Goal: Communication & Community: Answer question/provide support

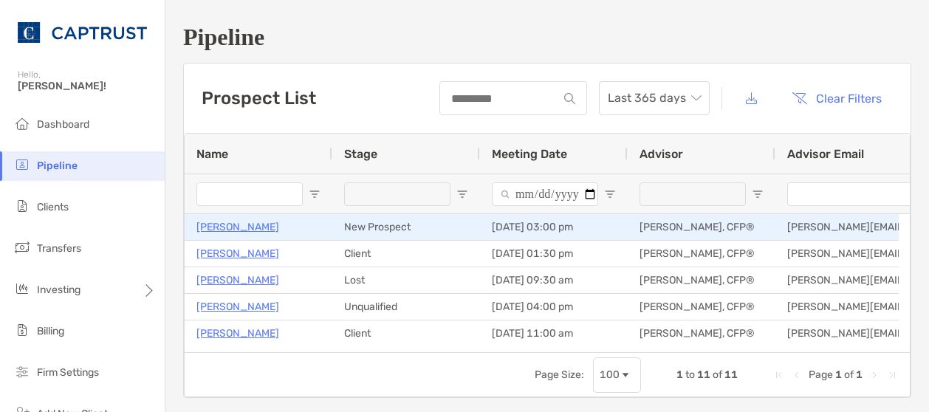
click at [214, 227] on p "[PERSON_NAME]" at bounding box center [238, 227] width 83 height 18
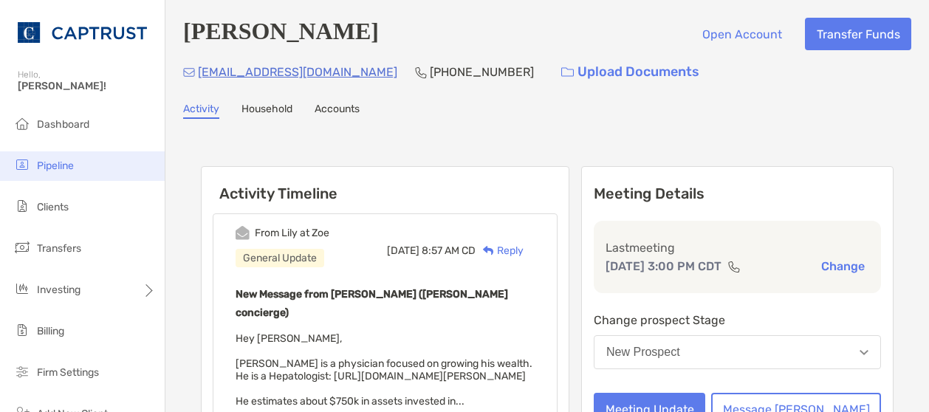
click at [138, 169] on li "Pipeline" at bounding box center [82, 166] width 165 height 30
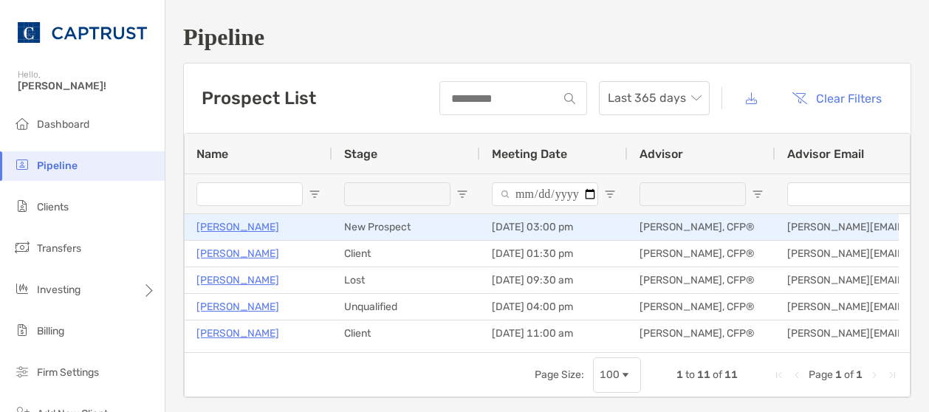
click at [222, 221] on p "[PERSON_NAME]" at bounding box center [238, 227] width 83 height 18
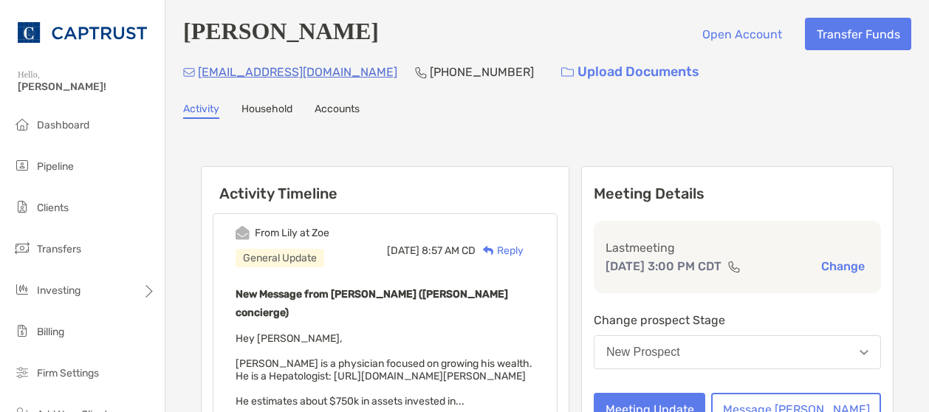
click at [118, 188] on ul "Dashboard Pipeline Clients Transfers Investing Billing Firm Settings" at bounding box center [82, 256] width 165 height 290
click at [524, 250] on div "Reply" at bounding box center [500, 251] width 48 height 16
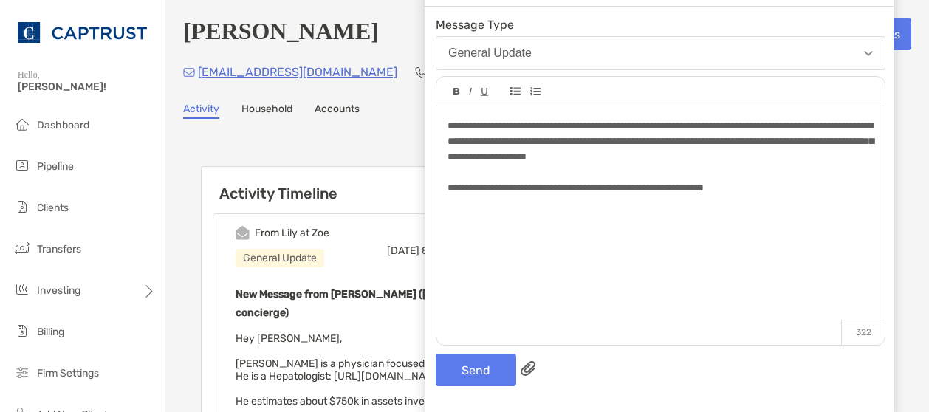
click at [704, 190] on span "**********" at bounding box center [576, 187] width 256 height 10
click at [489, 367] on button "Send" at bounding box center [476, 370] width 81 height 33
